Goal: Task Accomplishment & Management: Manage account settings

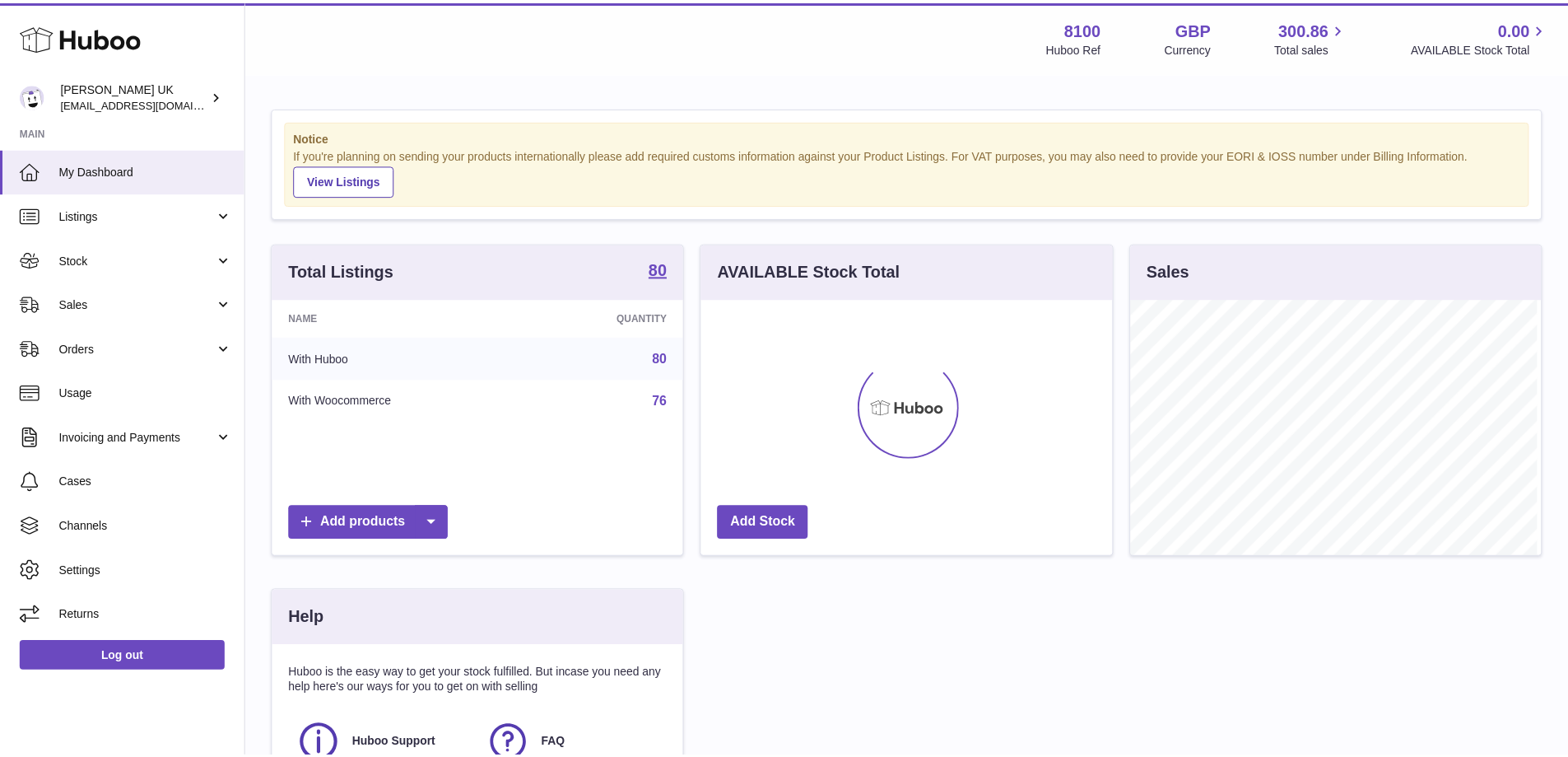
scroll to position [257, 415]
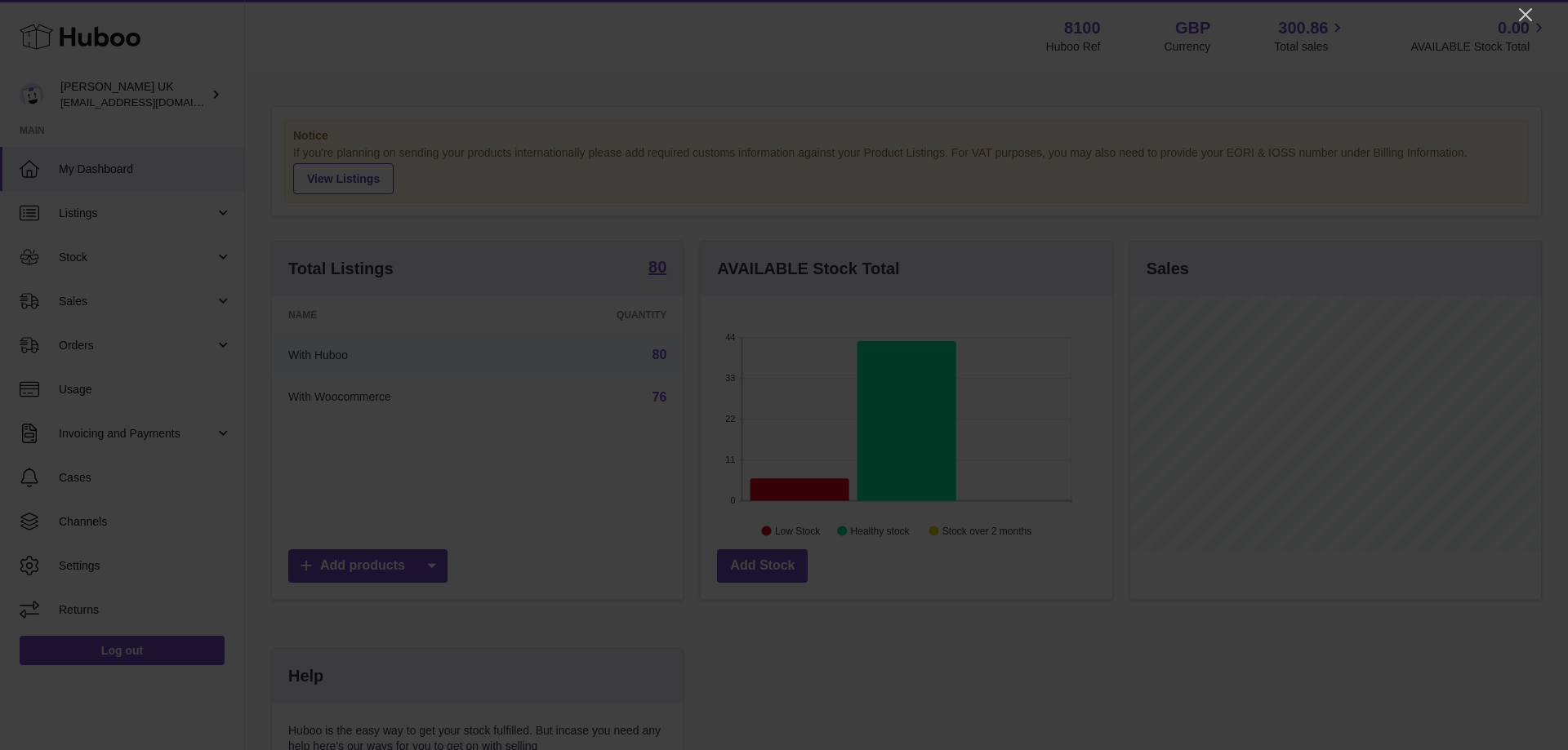
click at [1537, 5] on div at bounding box center [784, 375] width 1568 height 750
click at [1525, 18] on icon "Close" at bounding box center [1525, 14] width 20 height 20
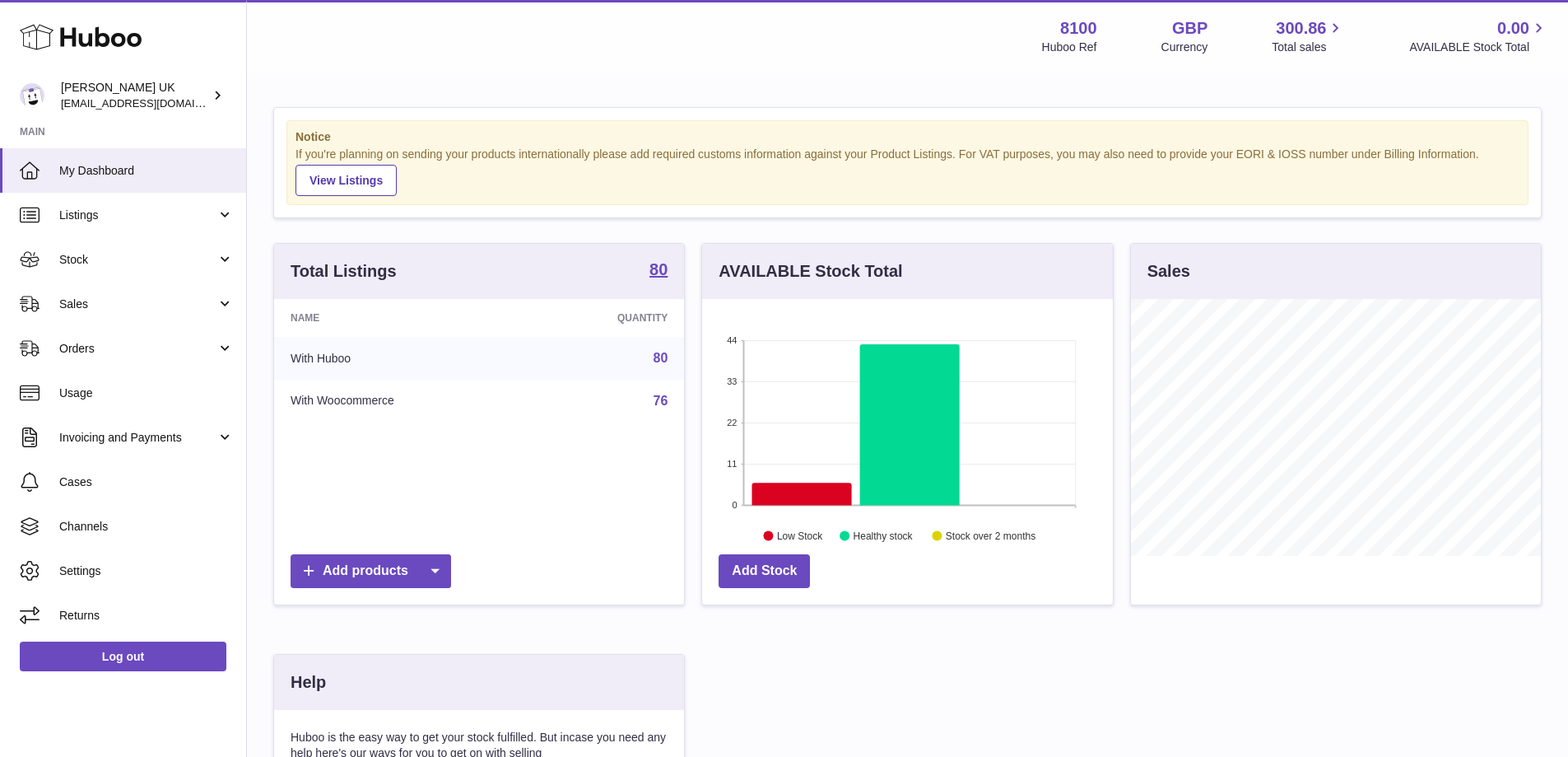
drag, startPoint x: 67, startPoint y: 276, endPoint x: 105, endPoint y: 300, distance: 44.9
click at [68, 276] on link "Stock" at bounding box center [123, 259] width 246 height 45
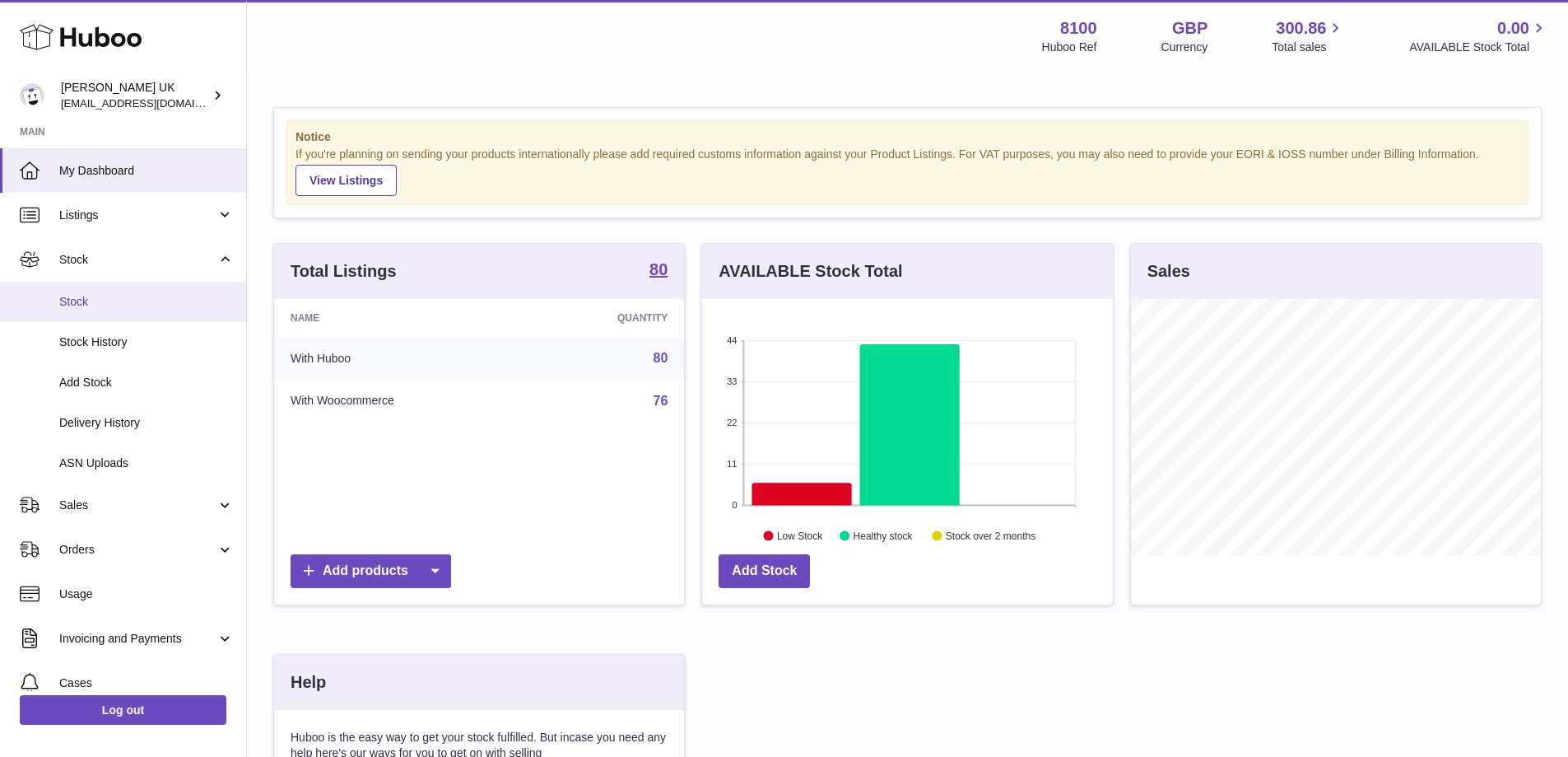
click at [107, 295] on span "Stock" at bounding box center [146, 302] width 174 height 15
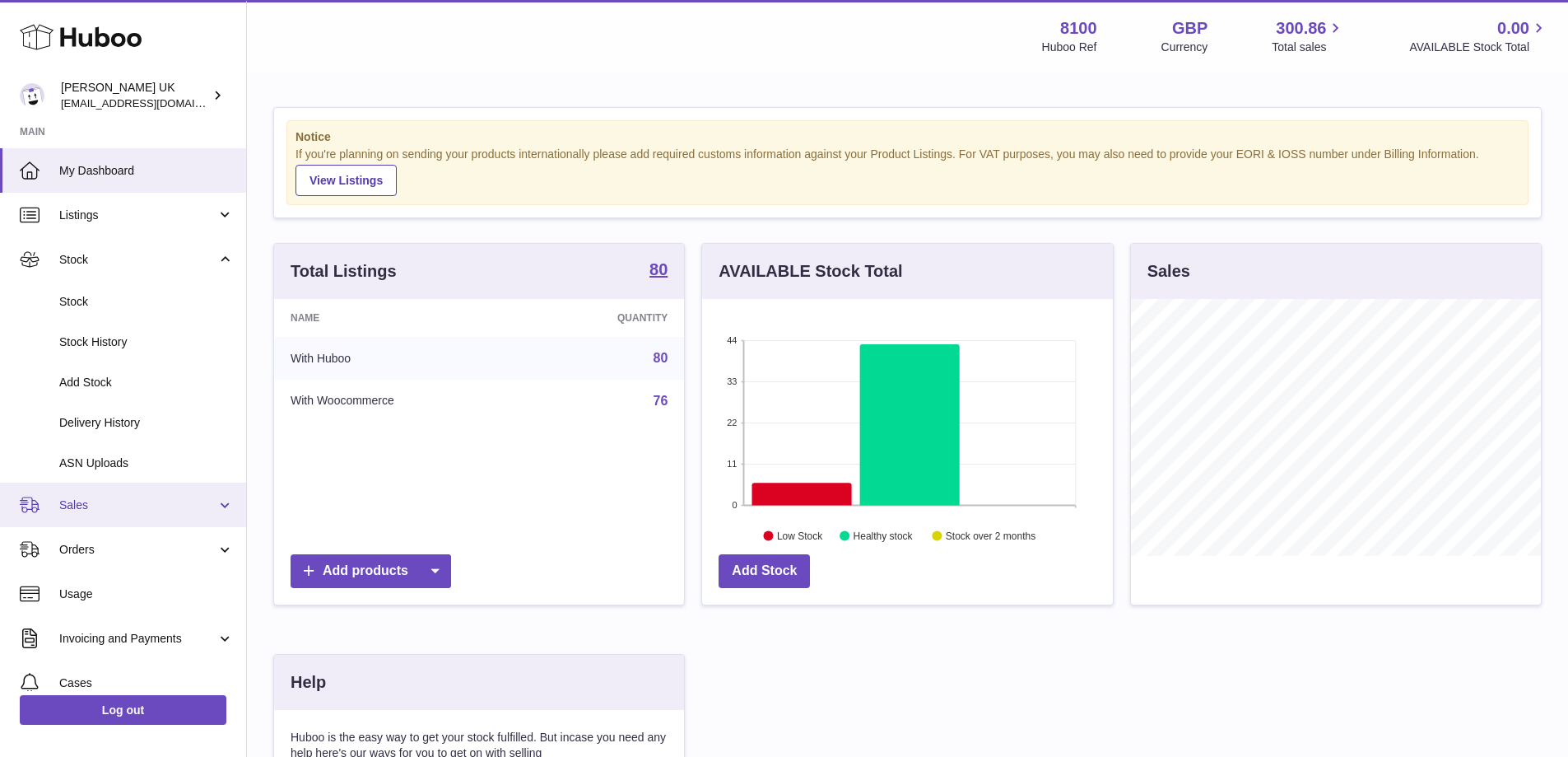
click at [114, 498] on span "Sales" at bounding box center [137, 506] width 157 height 15
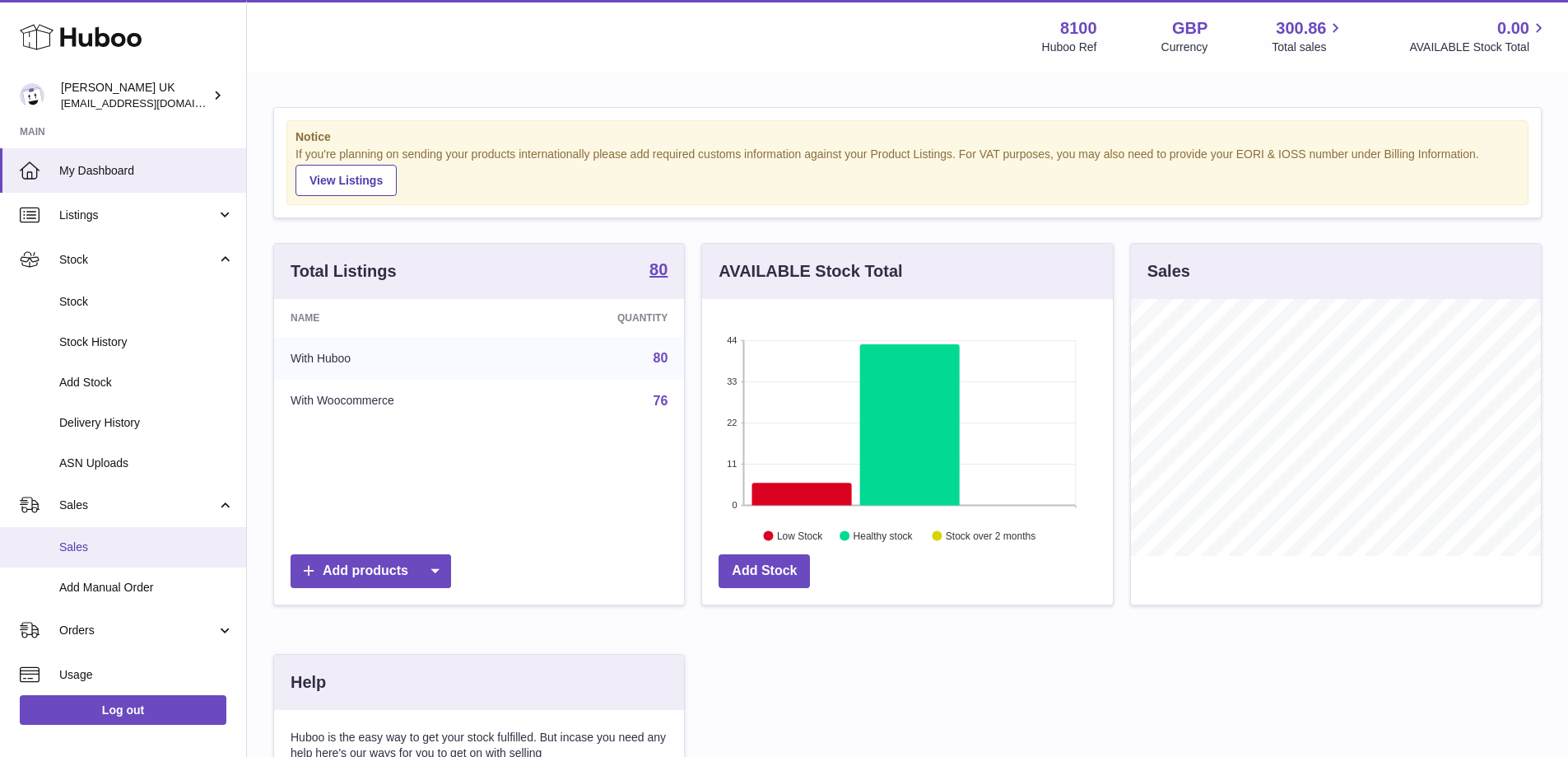
click at [94, 546] on span "Sales" at bounding box center [146, 548] width 174 height 15
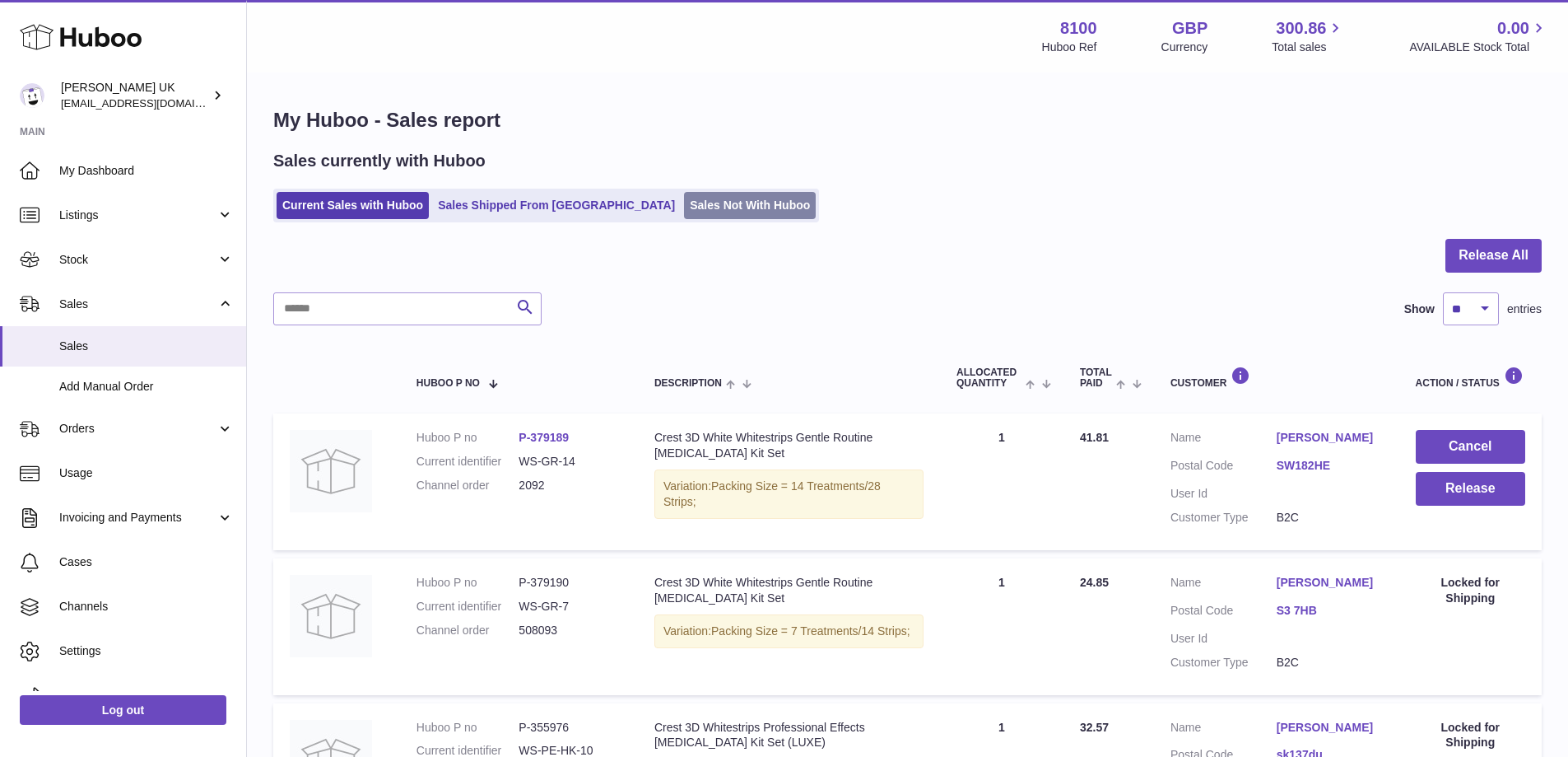
click at [684, 205] on link "Sales Not With Huboo" at bounding box center [751, 206] width 132 height 27
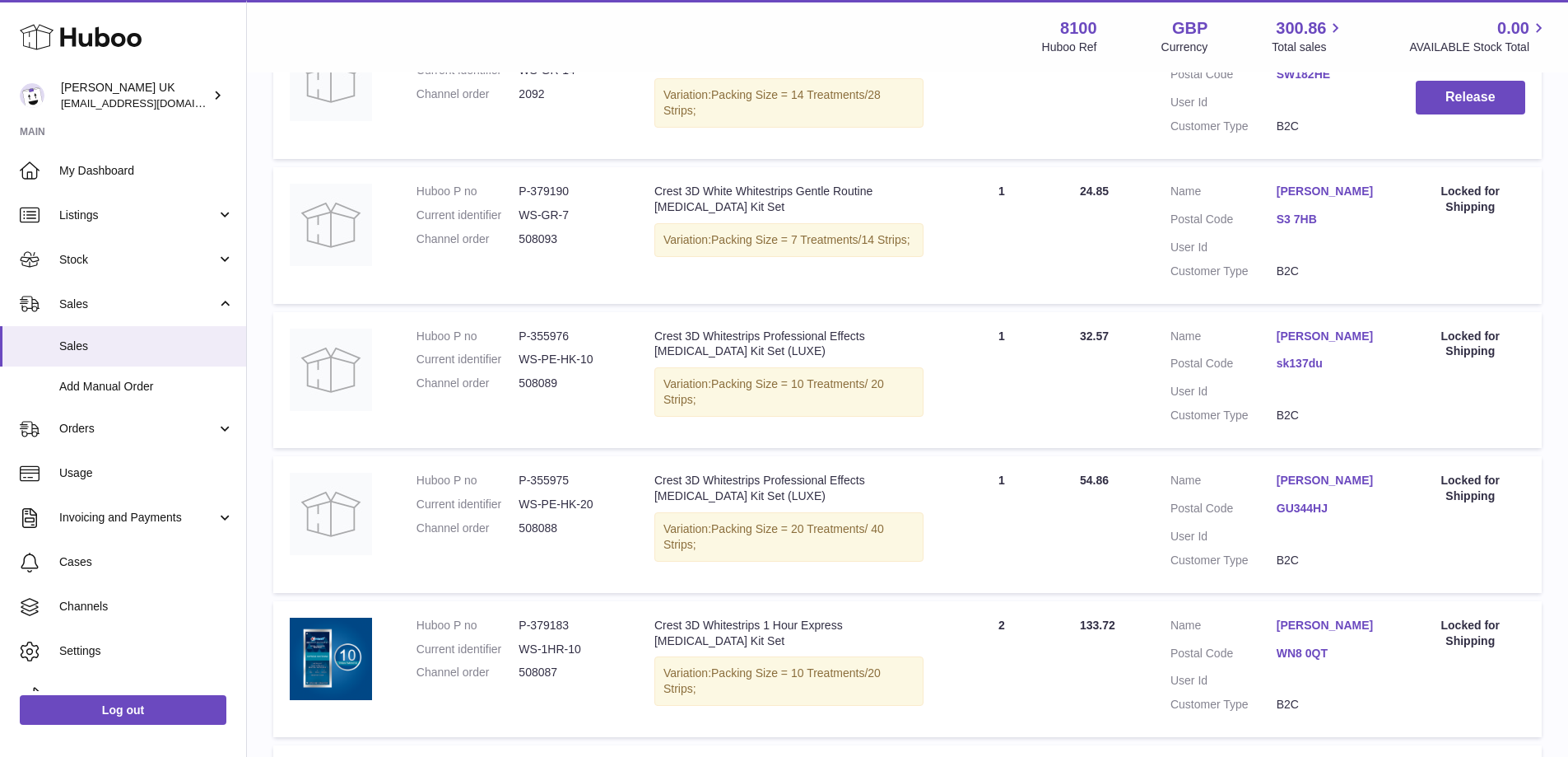
scroll to position [412, 0]
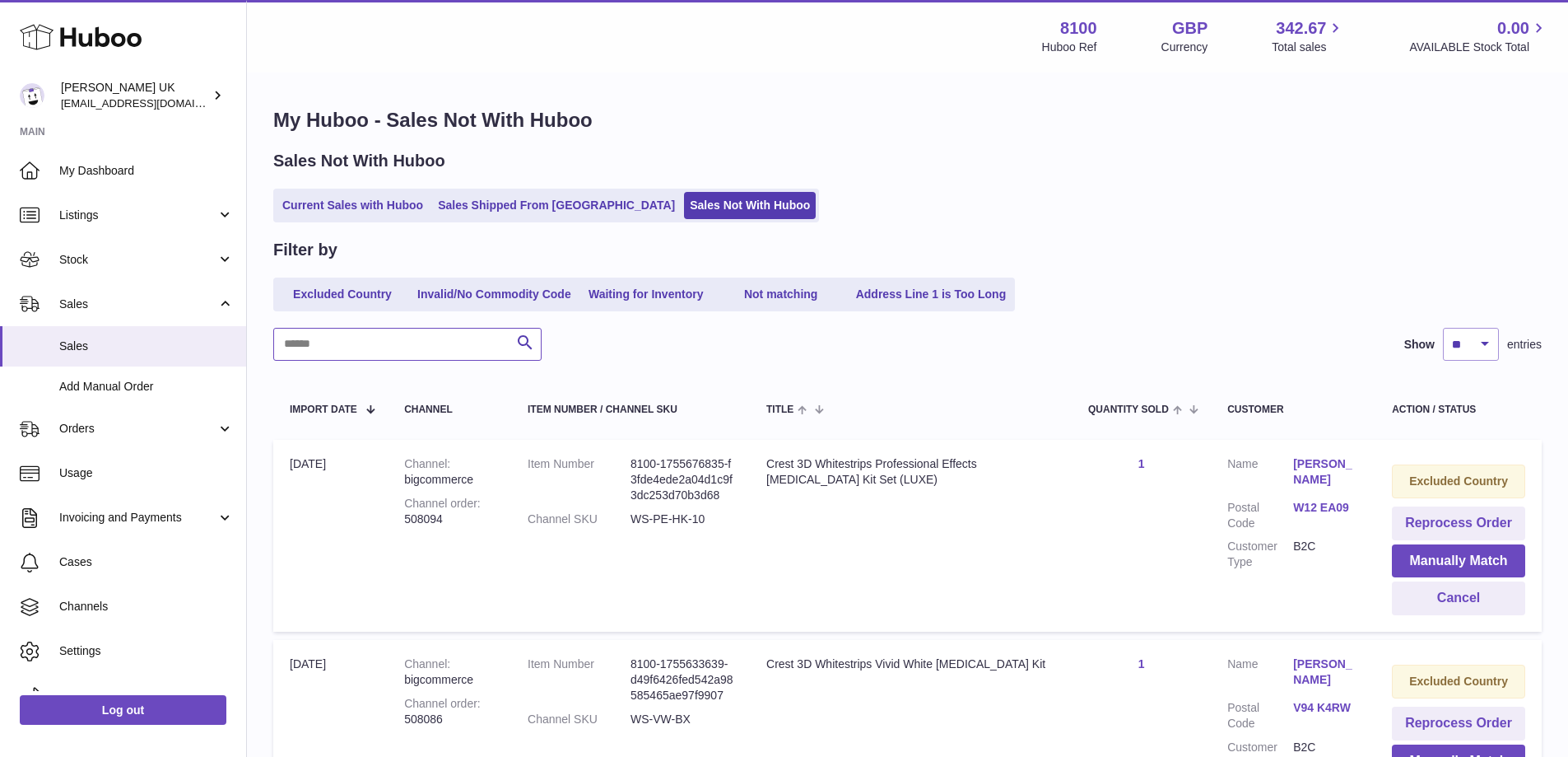
click at [418, 355] on input "text" at bounding box center [407, 344] width 268 height 33
paste input "******"
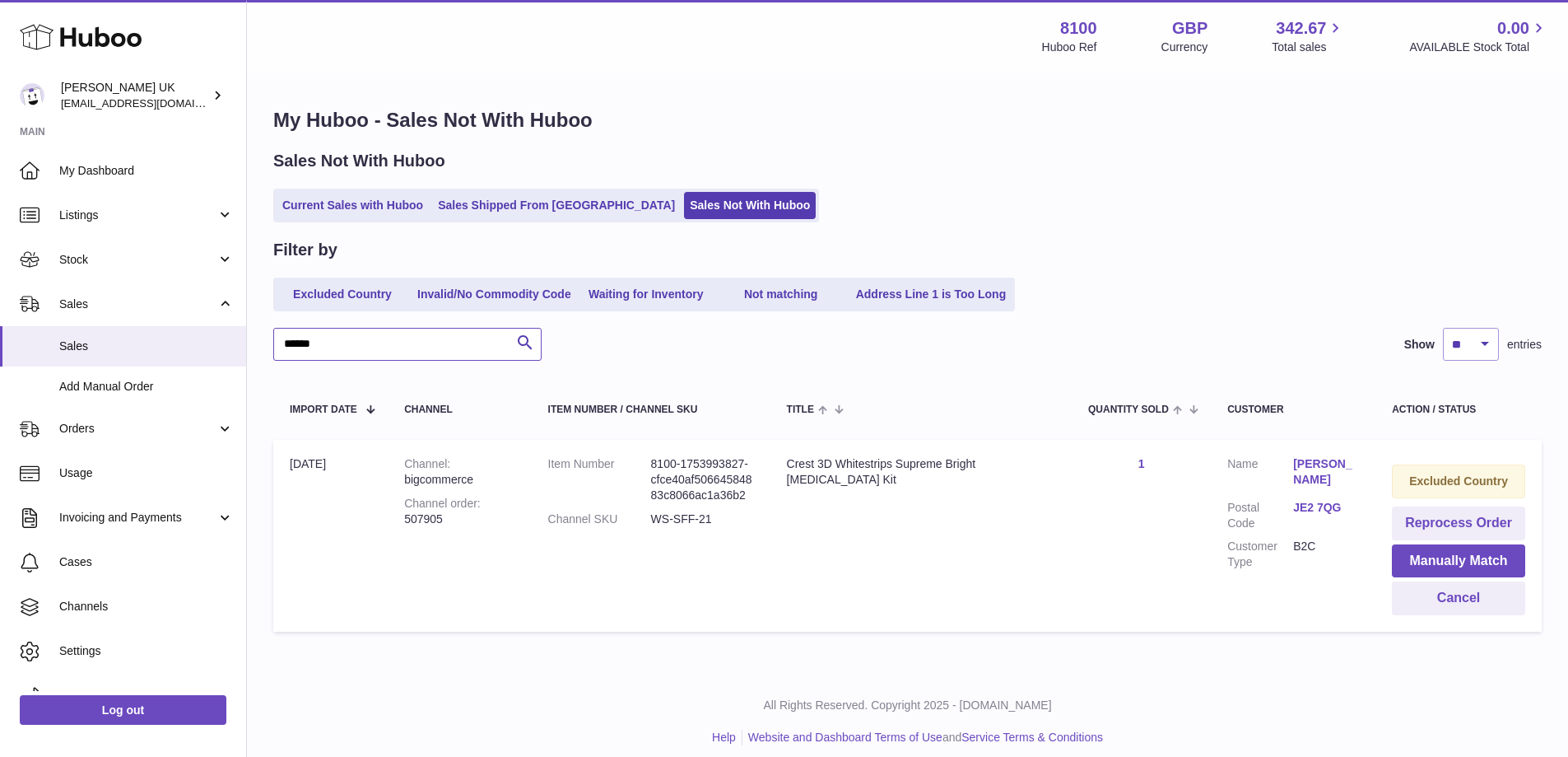
type input "******"
click at [1447, 521] on button "Reprocess Order" at bounding box center [1458, 523] width 133 height 33
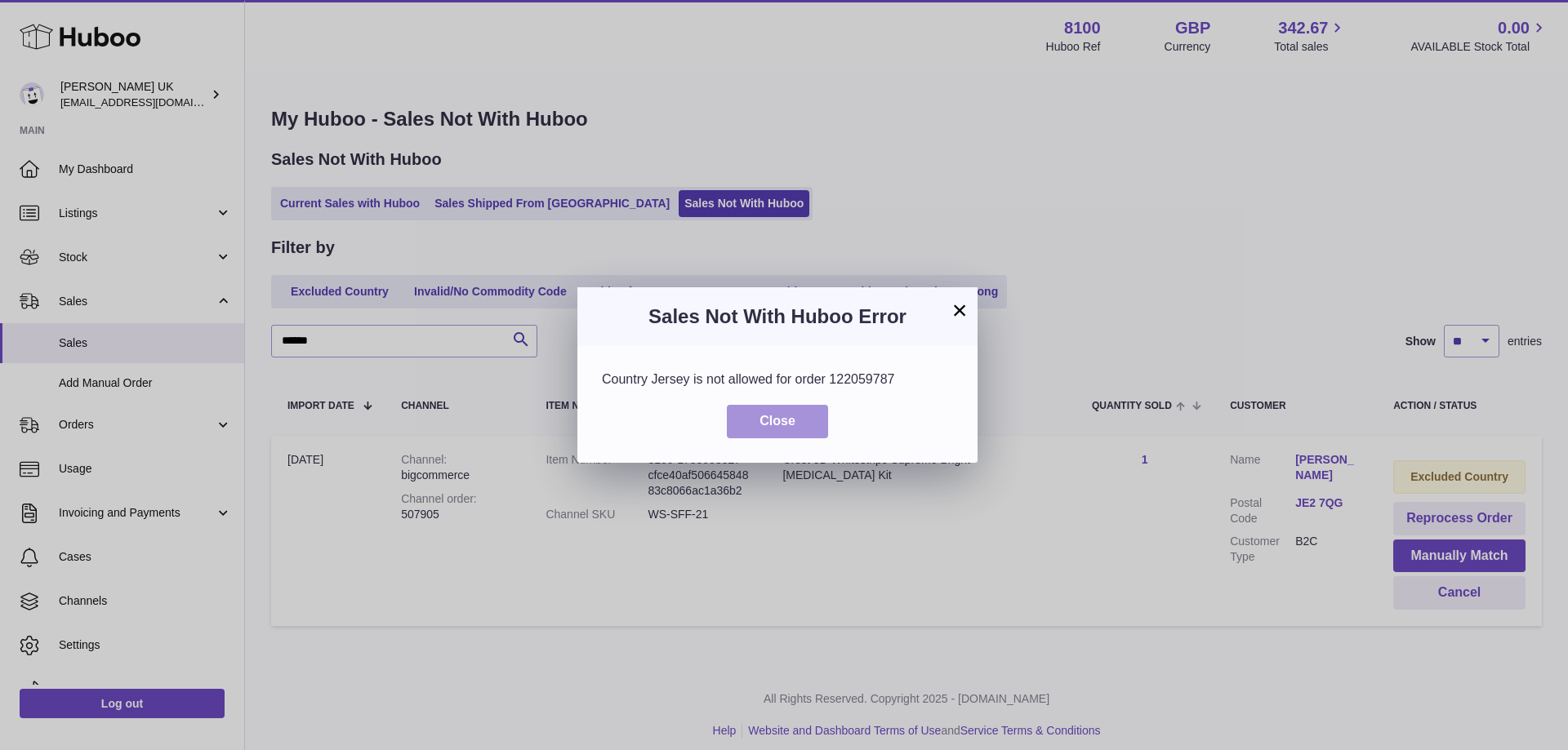
click at [779, 425] on span "Close" at bounding box center [778, 421] width 36 height 14
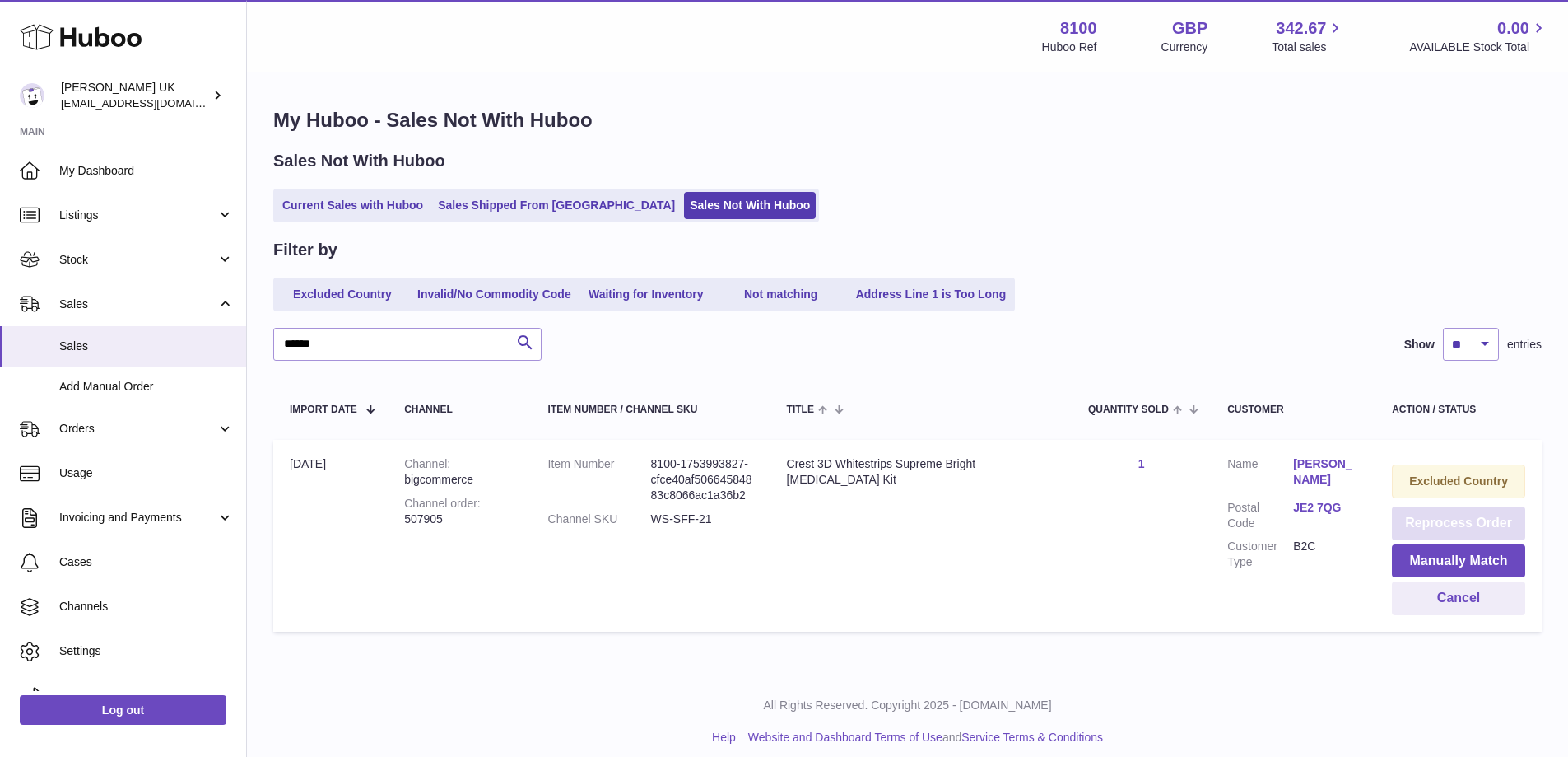
click at [1444, 524] on button "Reprocess Order" at bounding box center [1458, 523] width 133 height 33
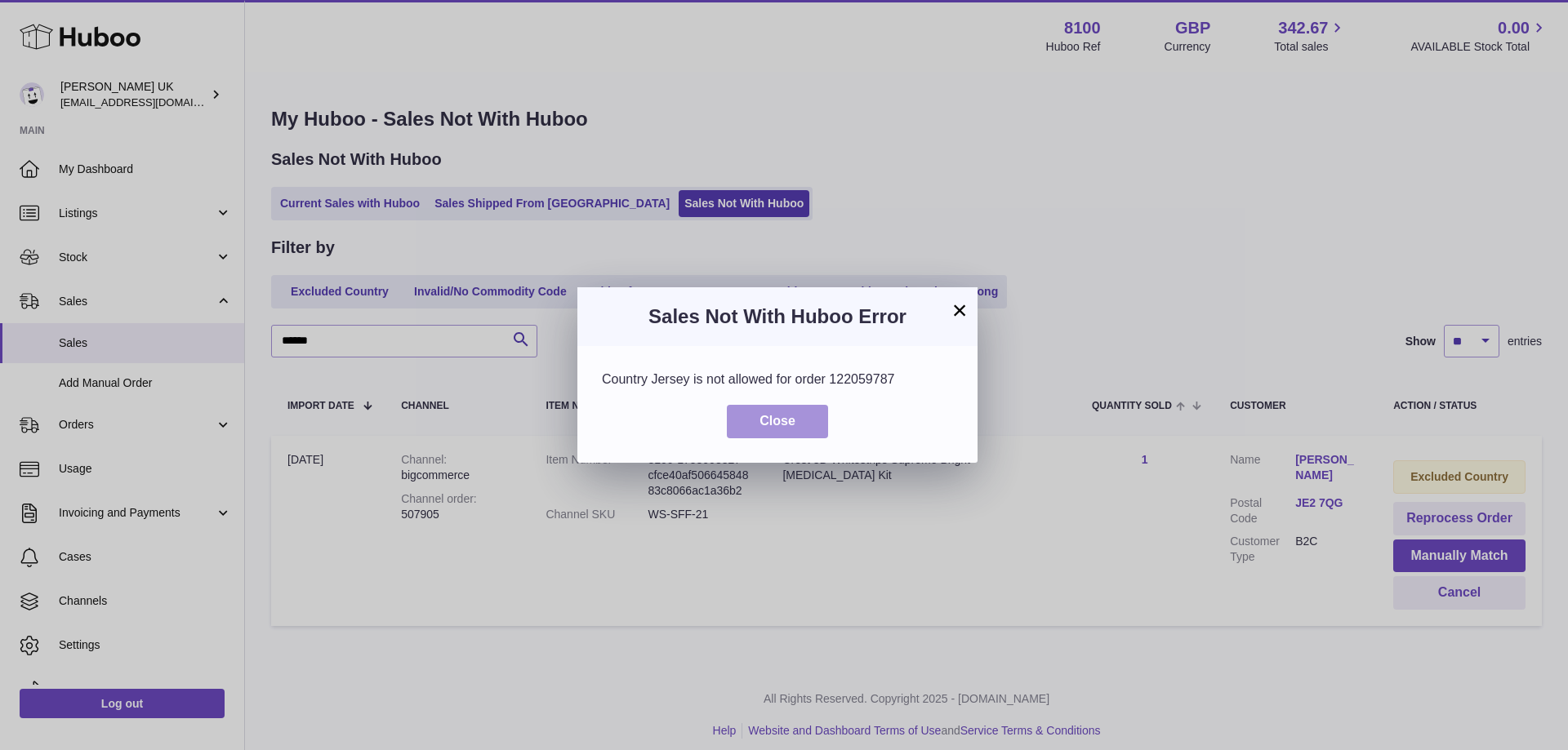
click at [797, 426] on button "Close" at bounding box center [777, 421] width 101 height 33
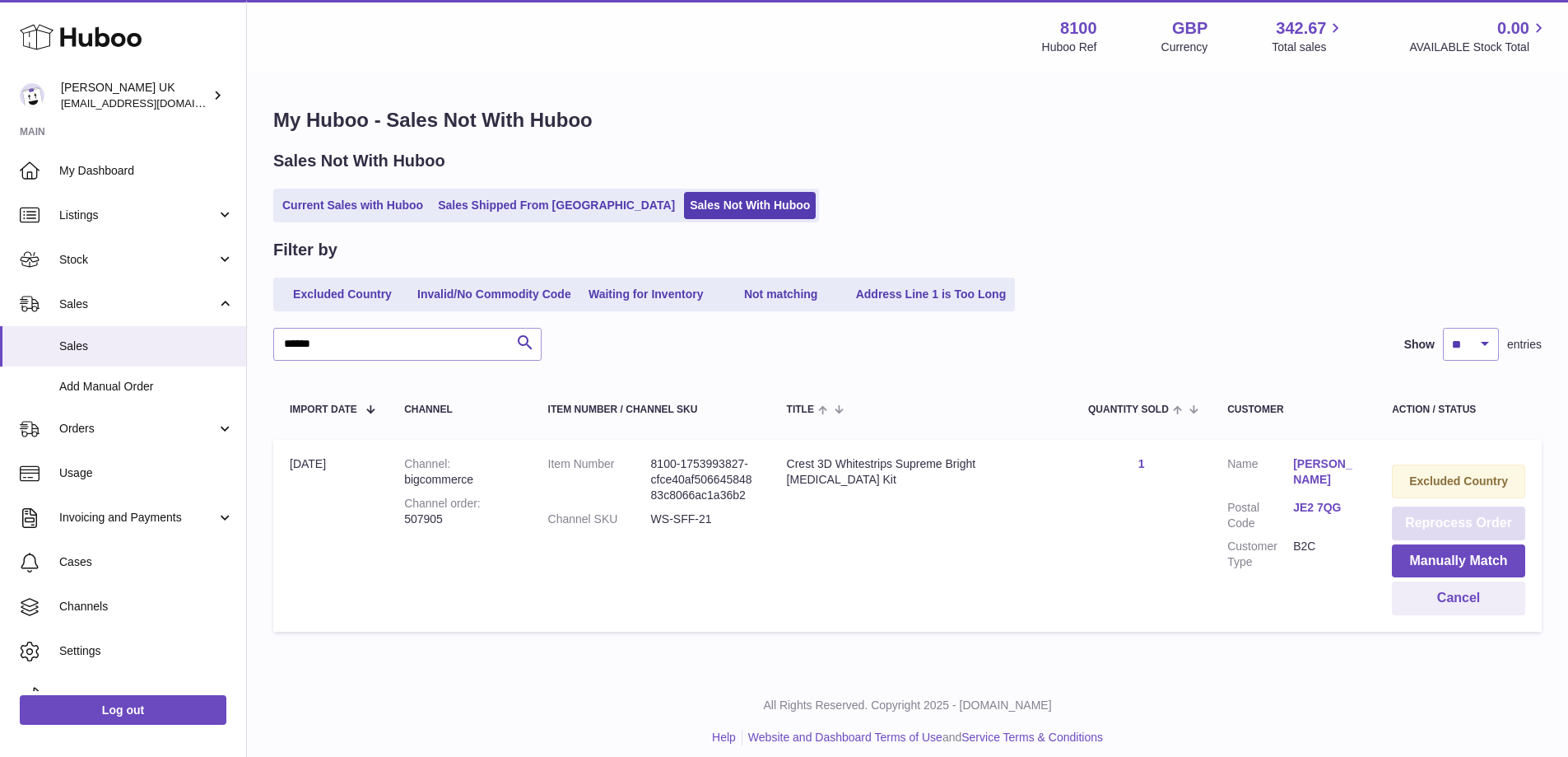
click at [1456, 525] on button "Reprocess Order" at bounding box center [1458, 523] width 133 height 33
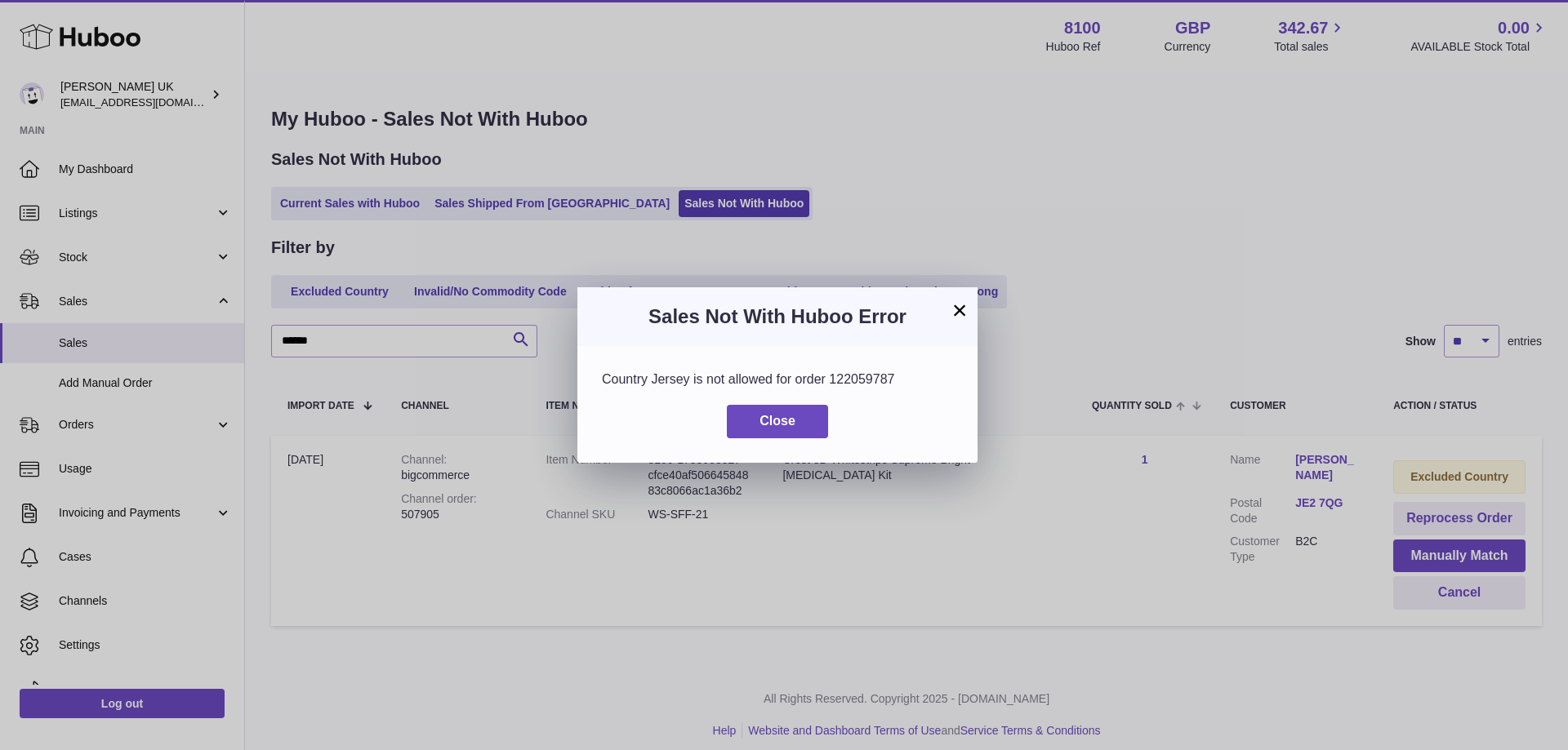
drag, startPoint x: 600, startPoint y: 379, endPoint x: 921, endPoint y: 373, distance: 321.1
click at [921, 373] on div "Country Jersey is not allowed for order 122059787 Close" at bounding box center [778, 404] width 400 height 116
copy div "Country Jersey is not allowed for order 122059787"
